Goal: Task Accomplishment & Management: Complete application form

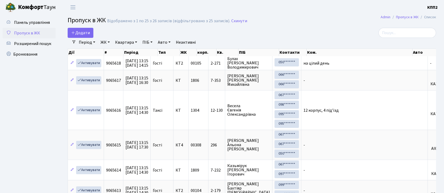
select select "25"
click at [76, 35] on span "Додати" at bounding box center [80, 33] width 19 height 6
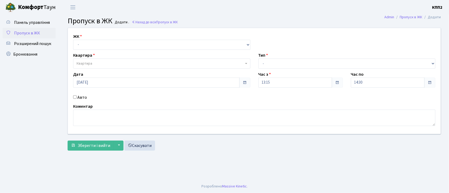
click at [74, 95] on input "Авто" at bounding box center [74, 96] width 3 height 3
checkbox input "true"
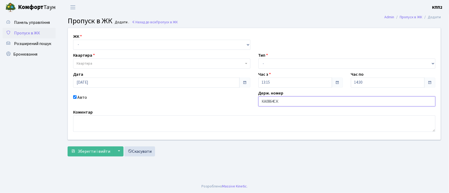
type input "КА0864СК"
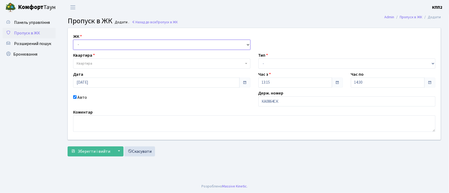
click at [93, 43] on select "- КТ, вул. Регенераторна, 4 КТ2, просп. Соборності, 17 КТ3, вул. Березнева, 16 …" at bounding box center [161, 45] width 177 height 10
select select "271"
click at [73, 40] on select "- КТ, вул. Регенераторна, 4 КТ2, просп. Соборності, 17 КТ3, вул. Березнева, 16 …" at bounding box center [161, 45] width 177 height 10
select select
click at [99, 62] on span "Квартира" at bounding box center [160, 63] width 167 height 5
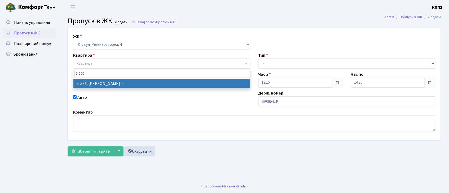
type input "5-566"
select select "1960"
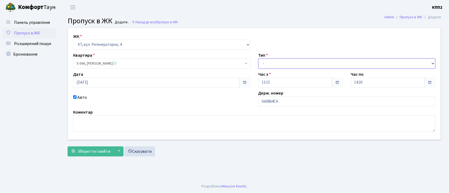
click at [275, 63] on select "- Доставка Таксі Гості Сервіс" at bounding box center [347, 64] width 177 height 10
select select "3"
click at [259, 59] on select "- Доставка Таксі Гості Сервіс" at bounding box center [347, 64] width 177 height 10
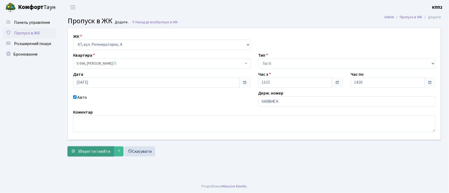
click at [91, 151] on span "Зберегти і вийти" at bounding box center [94, 152] width 33 height 6
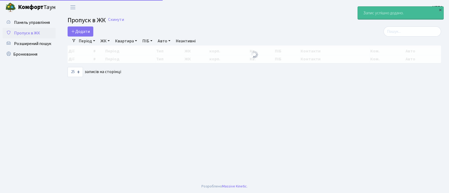
select select "25"
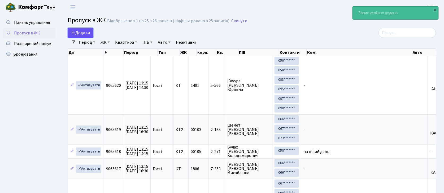
click at [79, 33] on span "Додати" at bounding box center [80, 33] width 19 height 6
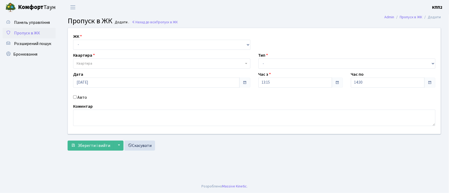
click at [74, 97] on input "Авто" at bounding box center [74, 96] width 3 height 3
checkbox input "true"
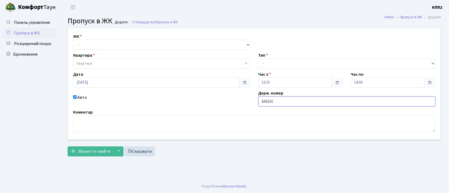
type input "АА6161YG"
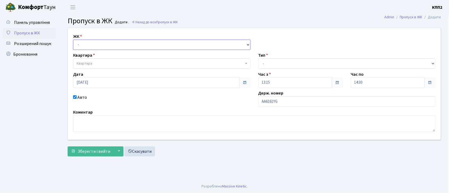
click at [117, 44] on select "- КТ, вул. Регенераторна, 4 КТ2, просп. Соборності, 17 КТ3, вул. Березнева, 16 …" at bounding box center [161, 45] width 177 height 10
select select "271"
click at [73, 40] on select "- КТ, вул. Регенераторна, 4 КТ2, просп. Соборності, 17 КТ3, вул. Березнева, 16 …" at bounding box center [161, 45] width 177 height 10
select select
click at [94, 61] on span "Квартира" at bounding box center [161, 64] width 177 height 10
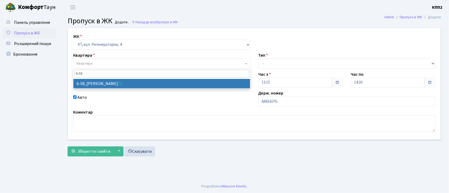
type input "6-58"
select select "5283"
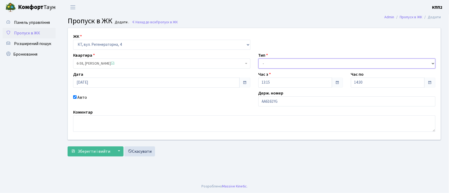
click at [281, 60] on select "- Доставка Таксі Гості Сервіс" at bounding box center [347, 64] width 177 height 10
select select "3"
click at [259, 59] on select "- Доставка Таксі Гості Сервіс" at bounding box center [347, 64] width 177 height 10
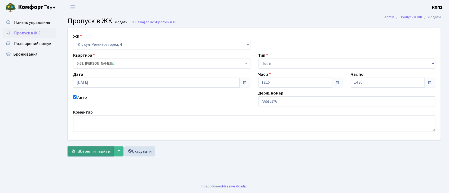
click at [86, 148] on button "Зберегти і вийти" at bounding box center [91, 152] width 46 height 10
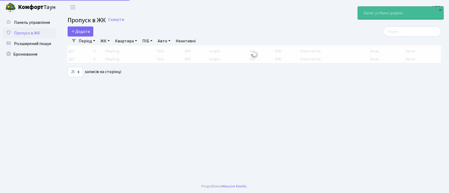
select select "25"
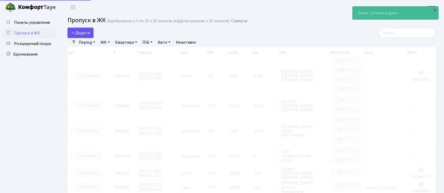
click at [87, 30] on span "Додати" at bounding box center [80, 33] width 19 height 6
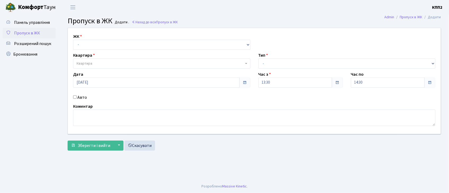
click at [76, 98] on input "Авто" at bounding box center [74, 96] width 3 height 3
checkbox input "true"
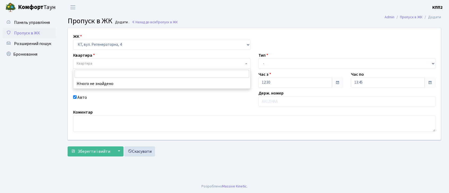
select select "271"
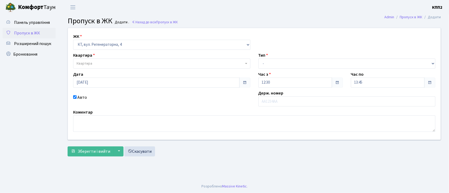
click at [32, 33] on span "Пропуск в ЖК" at bounding box center [27, 33] width 26 height 6
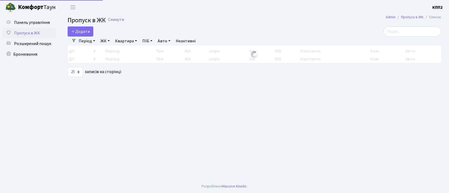
select select "25"
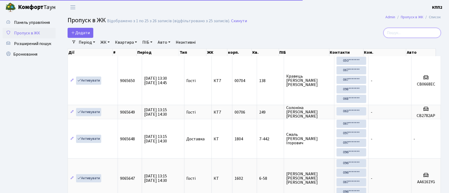
drag, startPoint x: 405, startPoint y: 31, endPoint x: 401, endPoint y: 32, distance: 3.4
click at [402, 32] on input "search" at bounding box center [413, 33] width 58 height 10
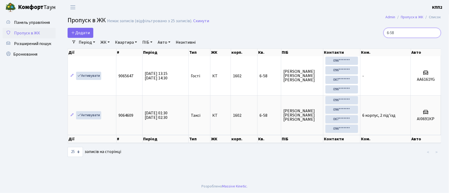
type input "6-58"
click at [87, 43] on link "Період" at bounding box center [87, 42] width 21 height 9
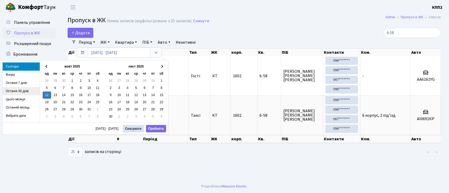
click at [26, 91] on li "Останні 30 днів" at bounding box center [21, 91] width 37 height 8
type input "13.09.2025 - 12.10.2025"
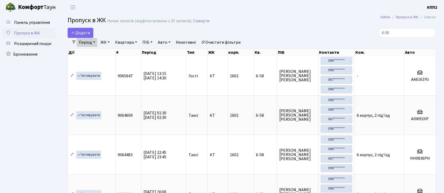
click at [89, 41] on link "Період" at bounding box center [87, 42] width 21 height 9
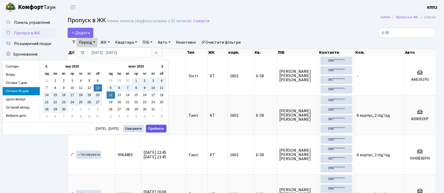
click at [155, 128] on button "Прийняти" at bounding box center [156, 128] width 20 height 7
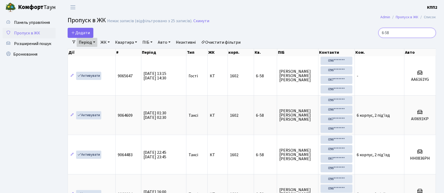
click at [407, 34] on input "6-58" at bounding box center [407, 33] width 58 height 10
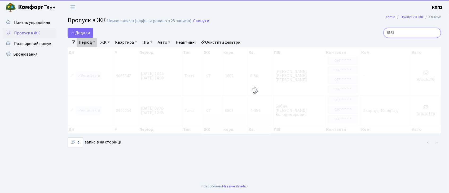
type input "6161"
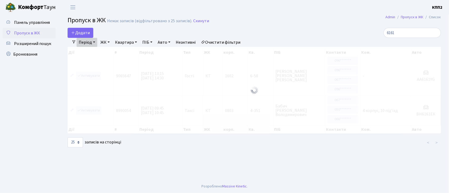
click at [88, 42] on link "Період" at bounding box center [87, 42] width 21 height 9
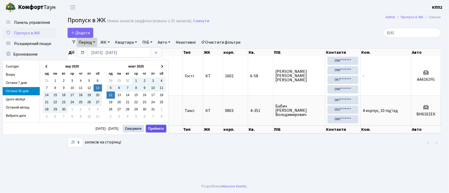
click at [158, 129] on button "Прийняти" at bounding box center [156, 128] width 20 height 7
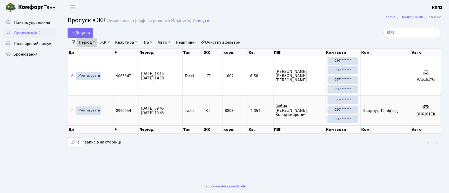
click at [91, 42] on link "Період" at bounding box center [87, 42] width 21 height 9
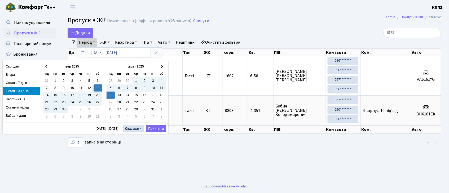
click at [27, 89] on li "Останні 30 днів" at bounding box center [21, 91] width 37 height 8
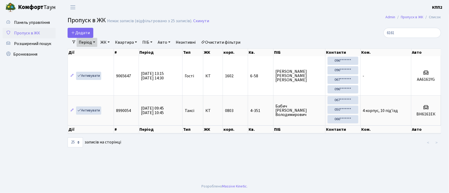
click at [36, 33] on span "Пропуск в ЖК" at bounding box center [27, 33] width 26 height 6
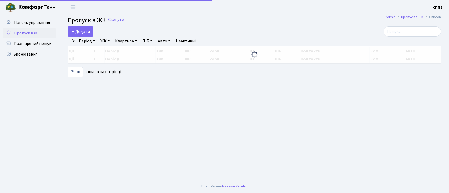
select select "25"
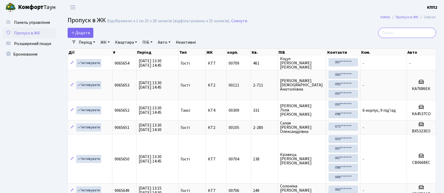
click at [396, 29] on input "search" at bounding box center [407, 33] width 58 height 10
